Goal: Navigation & Orientation: Find specific page/section

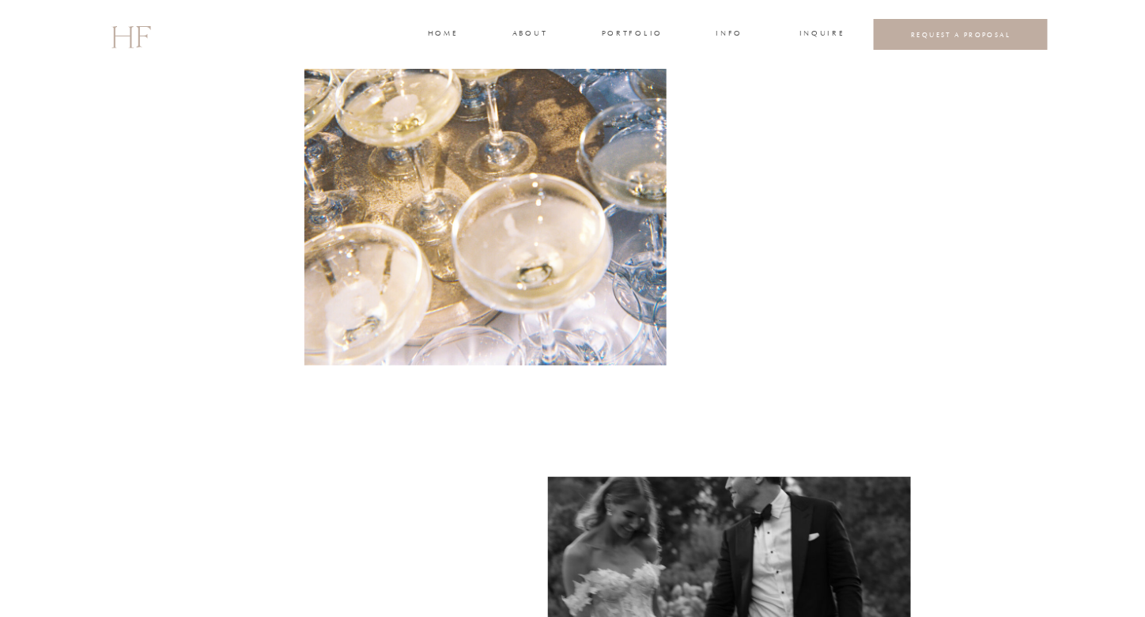
scroll to position [2115, 0]
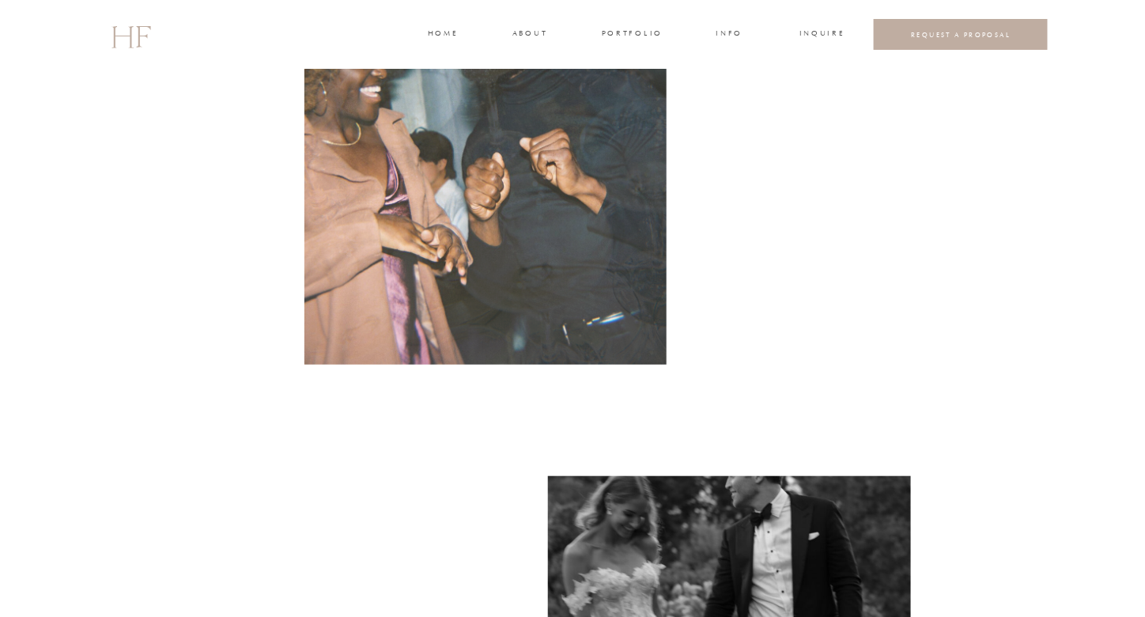
click at [622, 39] on h3 "portfolio" at bounding box center [631, 35] width 59 height 14
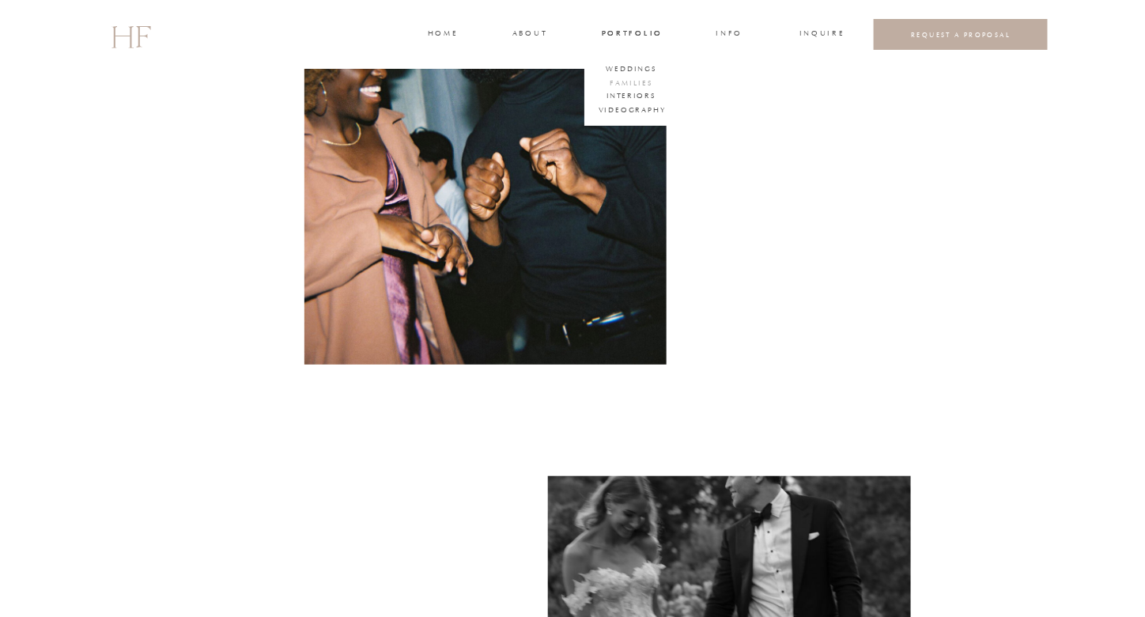
click at [629, 78] on h3 "FAMILIES" at bounding box center [631, 85] width 47 height 14
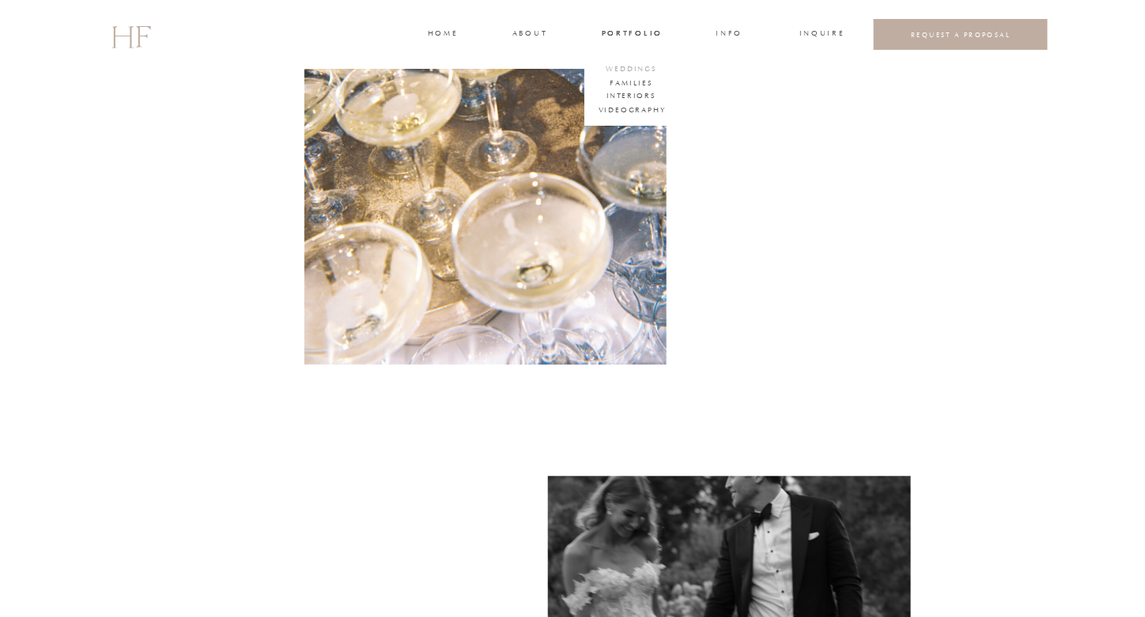
click at [631, 69] on h3 "WEDDINGS" at bounding box center [631, 70] width 55 height 14
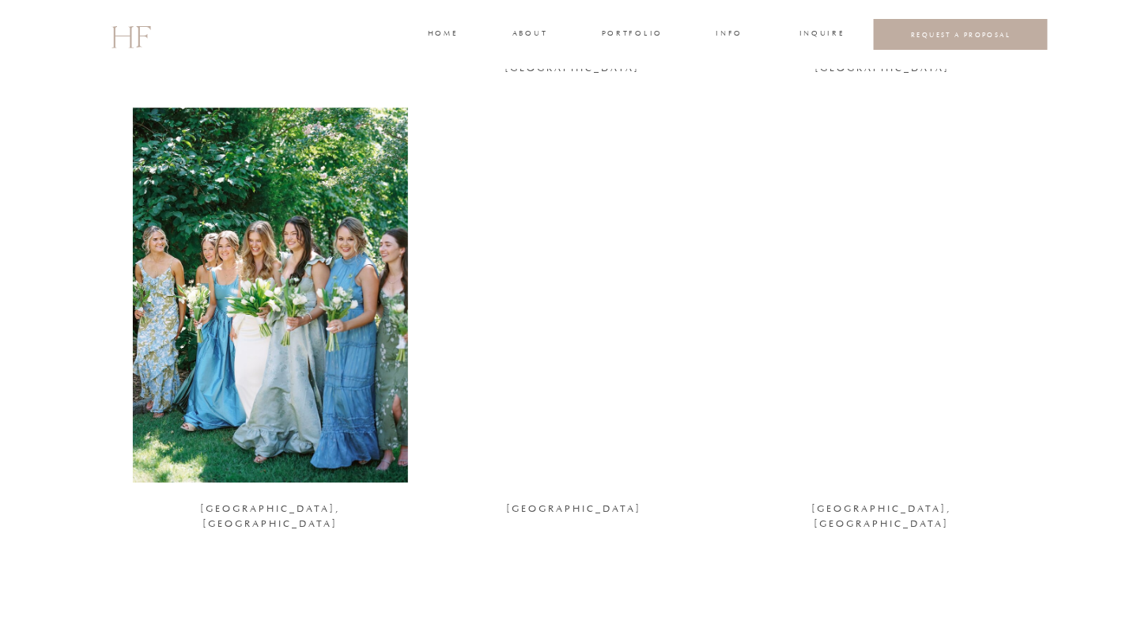
scroll to position [1323, 0]
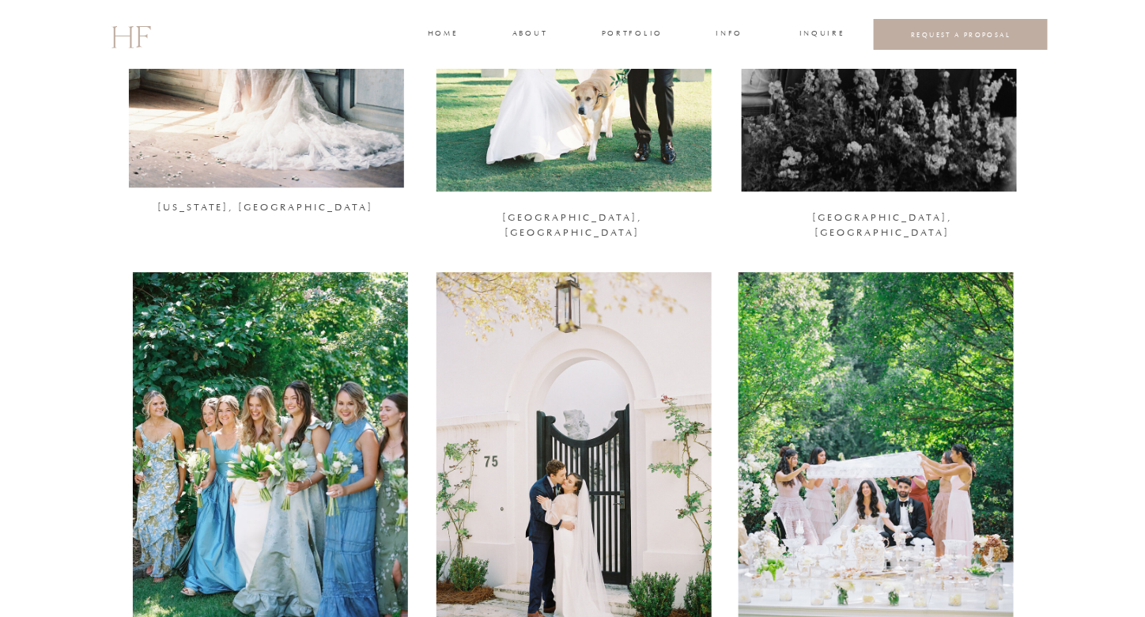
click at [857, 281] on div at bounding box center [876, 459] width 275 height 375
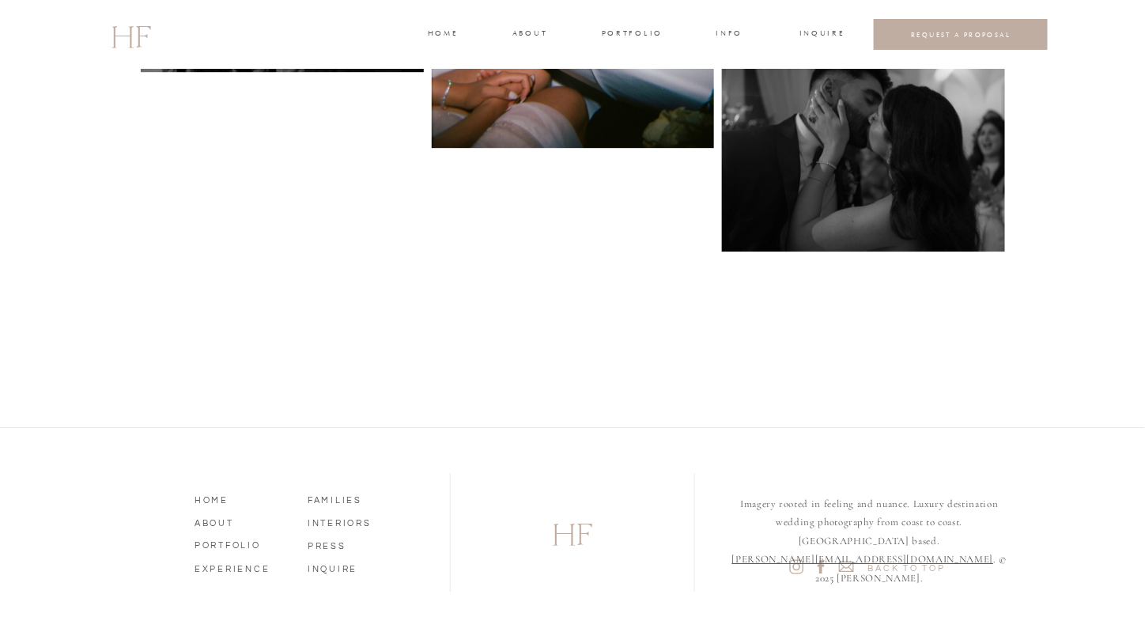
scroll to position [7575, 0]
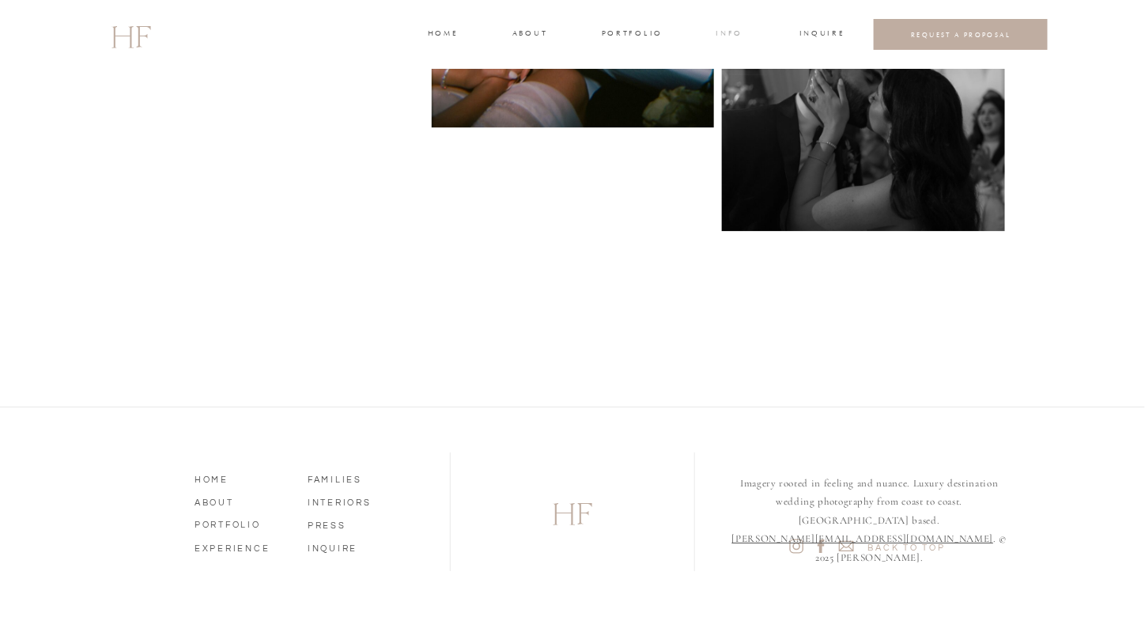
click at [733, 35] on h3 "INFO" at bounding box center [729, 35] width 29 height 14
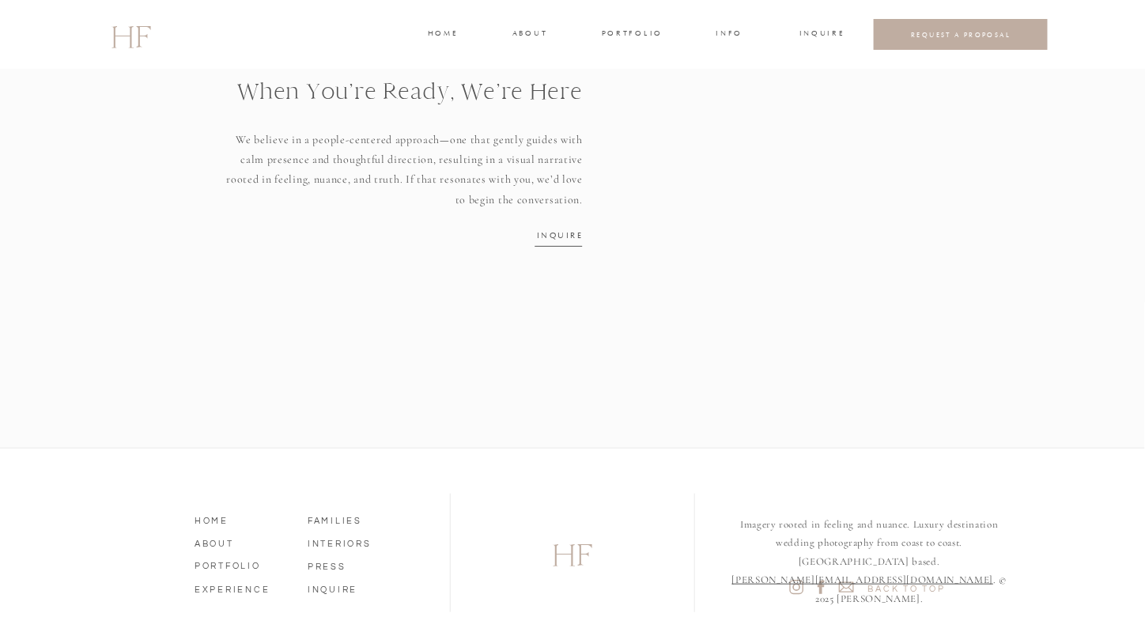
scroll to position [2152, 0]
